Goal: Transaction & Acquisition: Purchase product/service

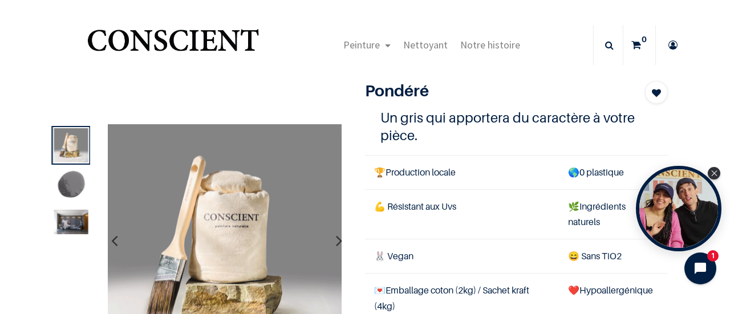
click at [75, 183] on img at bounding box center [71, 186] width 34 height 34
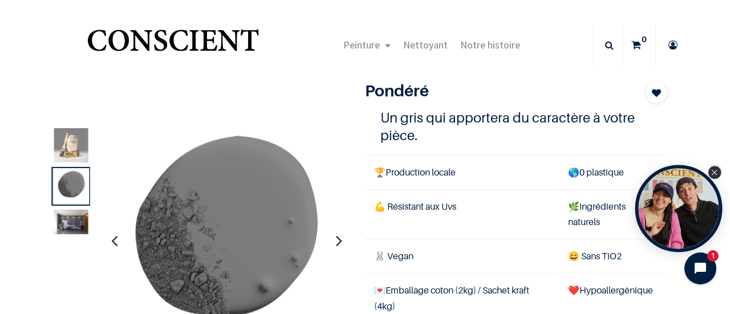
click at [714, 173] on icon "Close Tolstoy widget" at bounding box center [714, 173] width 6 height 6
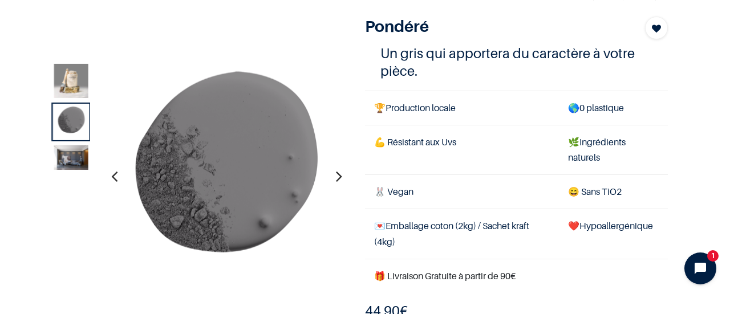
scroll to position [65, 0]
click at [61, 154] on img at bounding box center [71, 157] width 34 height 25
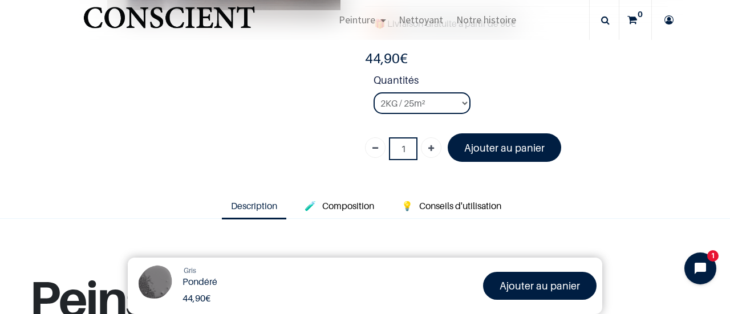
scroll to position [195, 0]
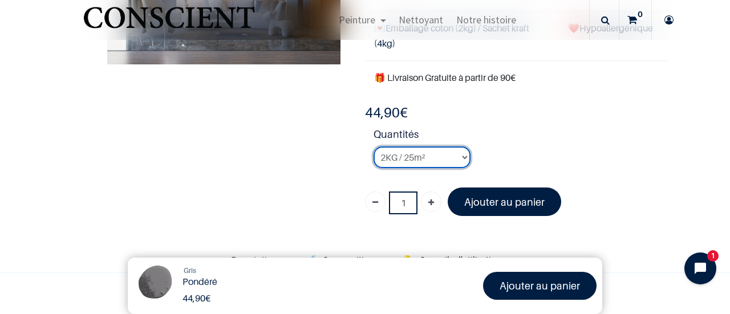
click at [385, 161] on select "2KG / 25m² 4KG / 50m² 8KG / 100m² Testeur" at bounding box center [421, 157] width 97 height 22
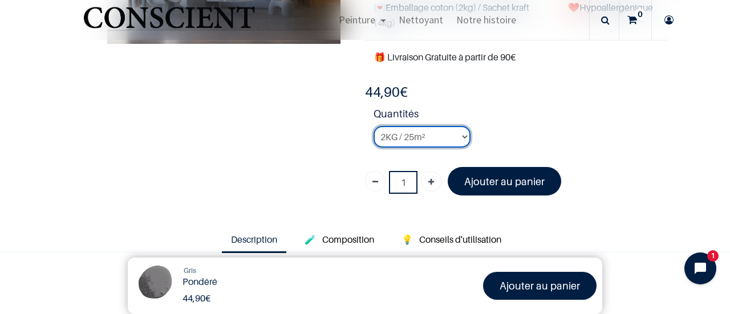
scroll to position [214, 0]
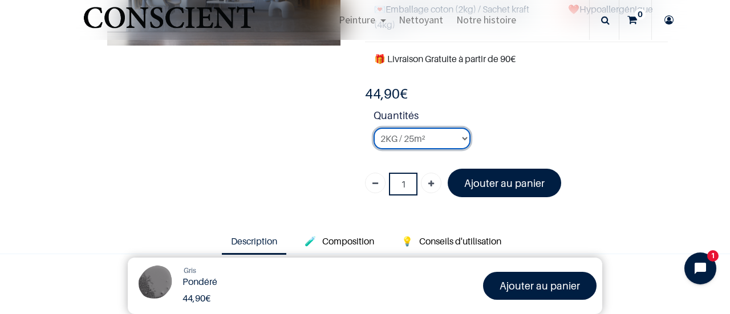
click at [405, 131] on select "2KG / 25m² 4KG / 50m² 8KG / 100m² Testeur" at bounding box center [421, 139] width 97 height 22
click at [373, 128] on select "2KG / 25m² 4KG / 50m² 8KG / 100m² Testeur" at bounding box center [421, 139] width 97 height 22
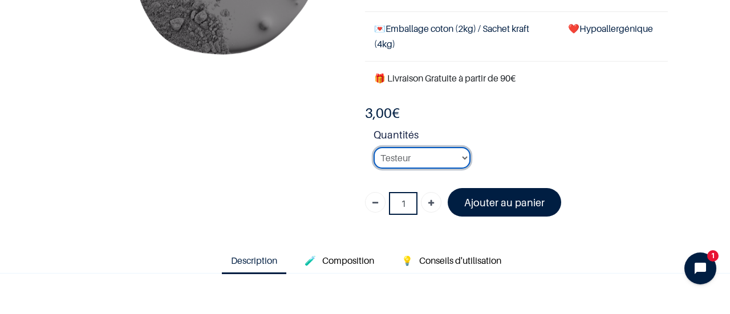
scroll to position [195, 0]
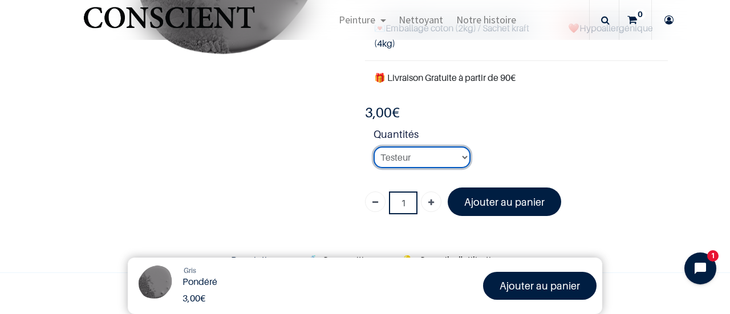
click at [390, 153] on select "2KG / 25m² 4KG / 50m² 8KG / 100m² Testeur" at bounding box center [421, 157] width 97 height 22
select select "65"
click at [373, 146] on select "2KG / 25m² 4KG / 50m² 8KG / 100m² Testeur" at bounding box center [421, 157] width 97 height 22
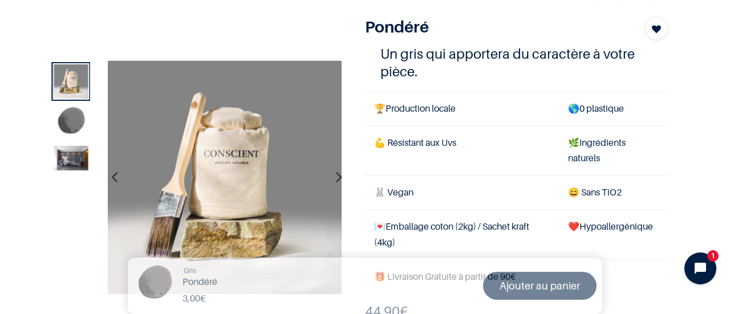
scroll to position [57, 0]
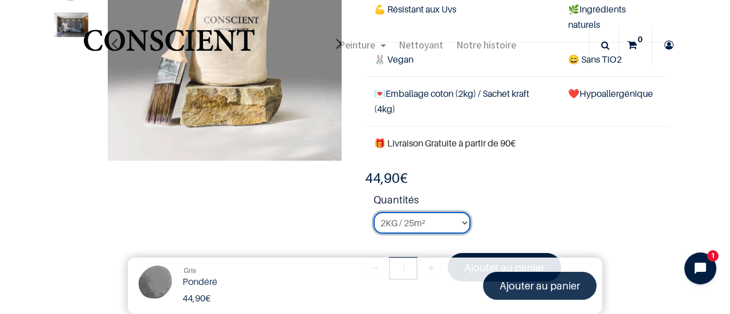
scroll to position [131, 0]
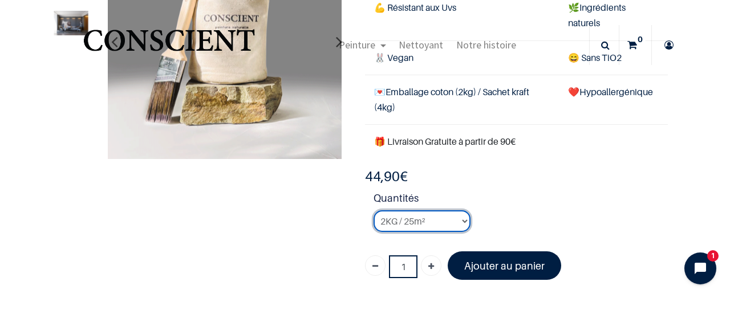
scroll to position [114, 0]
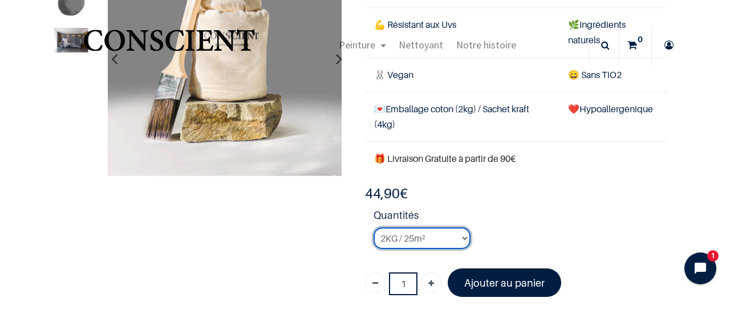
scroll to position [94, 0]
